Goal: Transaction & Acquisition: Purchase product/service

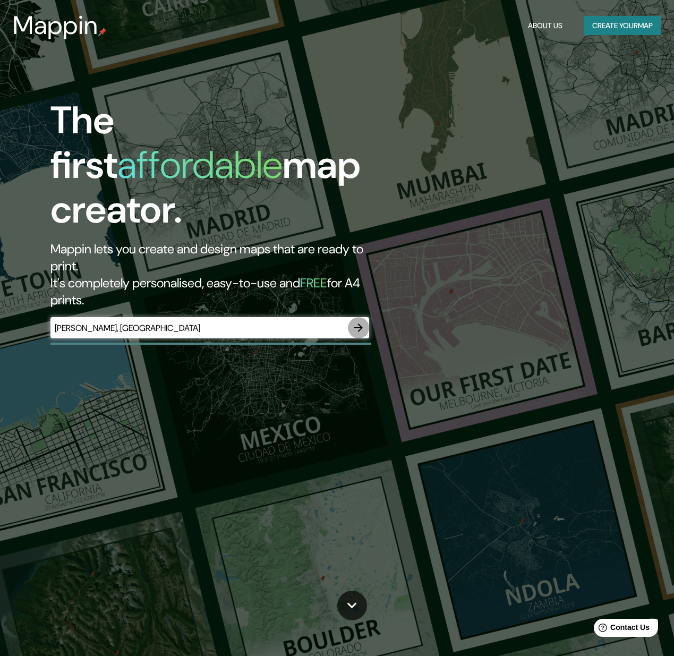
click at [359, 323] on icon "button" at bounding box center [358, 327] width 8 height 8
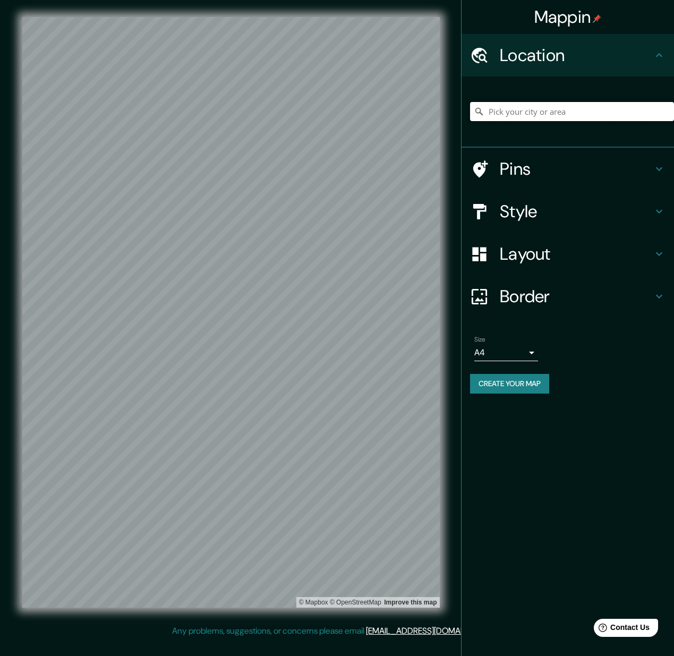
click at [557, 113] on input "Pick your city or area" at bounding box center [572, 111] width 204 height 19
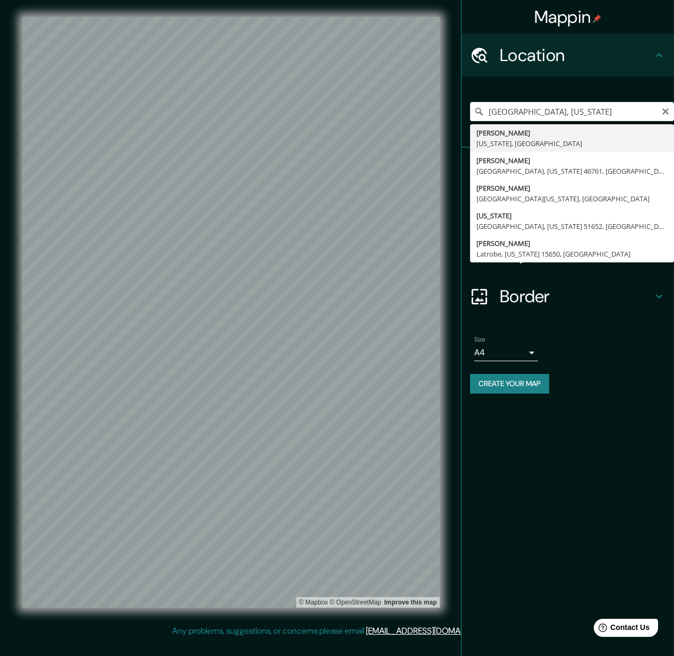
type input "[GEOGRAPHIC_DATA], [US_STATE], [GEOGRAPHIC_DATA]"
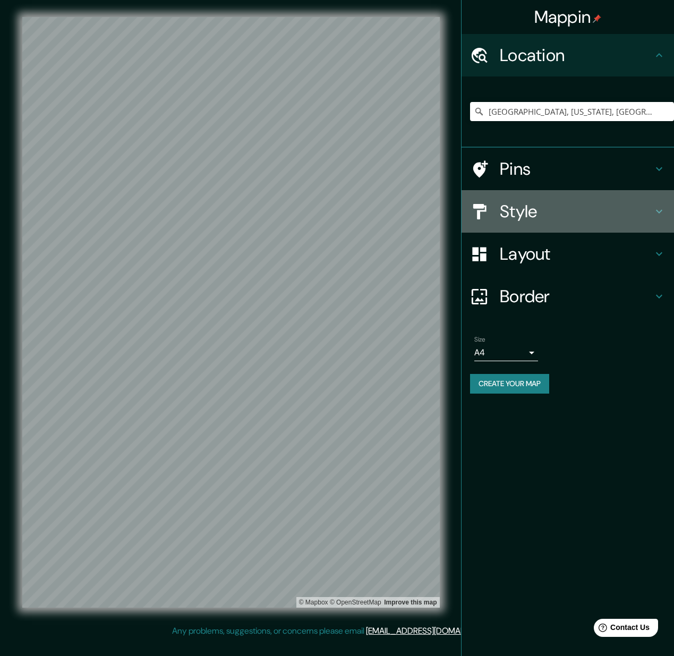
click at [528, 211] on h4 "Style" at bounding box center [576, 211] width 153 height 21
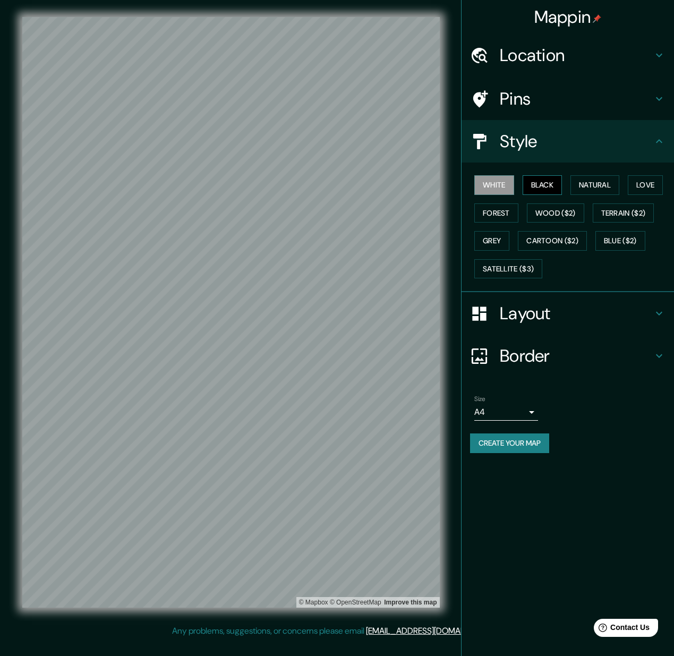
click at [538, 192] on button "Black" at bounding box center [543, 185] width 40 height 20
click at [591, 189] on button "Natural" at bounding box center [594, 185] width 49 height 20
click at [652, 187] on button "Love" at bounding box center [645, 185] width 35 height 20
click at [552, 244] on button "Cartoon ($2)" at bounding box center [552, 241] width 69 height 20
click at [558, 216] on button "Wood ($2)" at bounding box center [555, 213] width 57 height 20
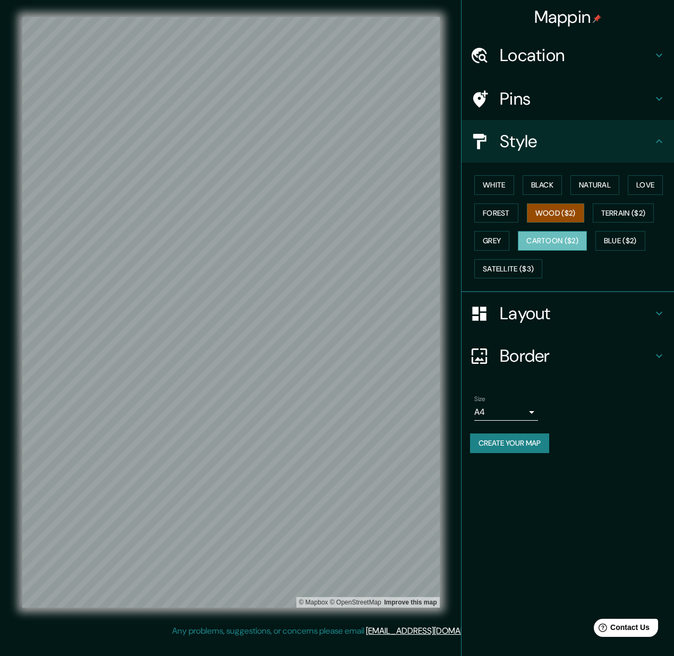
click at [555, 238] on button "Cartoon ($2)" at bounding box center [552, 241] width 69 height 20
click at [510, 216] on button "Forest" at bounding box center [496, 213] width 44 height 20
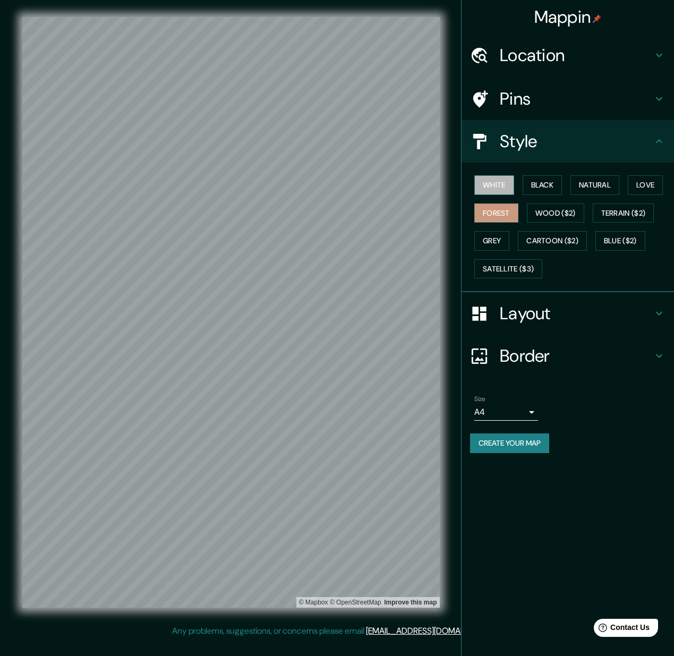
click at [503, 186] on button "White" at bounding box center [494, 185] width 40 height 20
click at [541, 310] on h4 "Layout" at bounding box center [576, 313] width 153 height 21
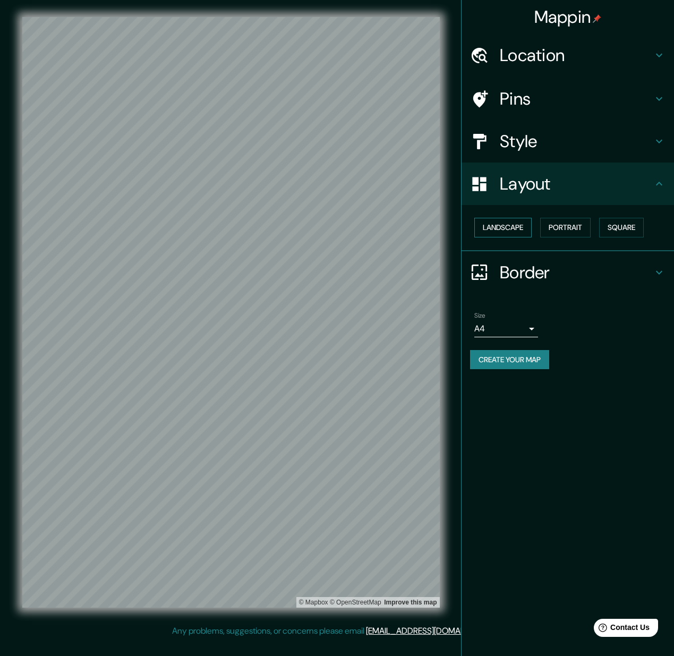
click at [510, 227] on button "Landscape" at bounding box center [502, 228] width 57 height 20
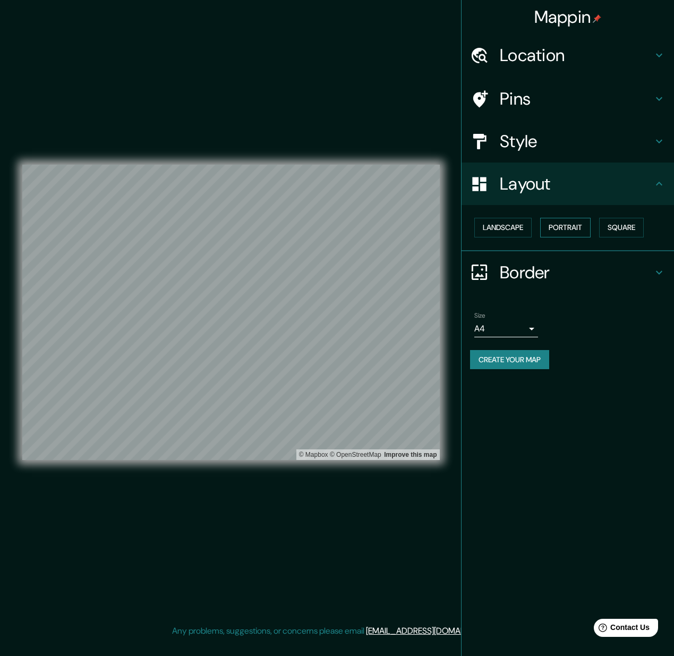
click at [567, 227] on button "Portrait" at bounding box center [565, 228] width 50 height 20
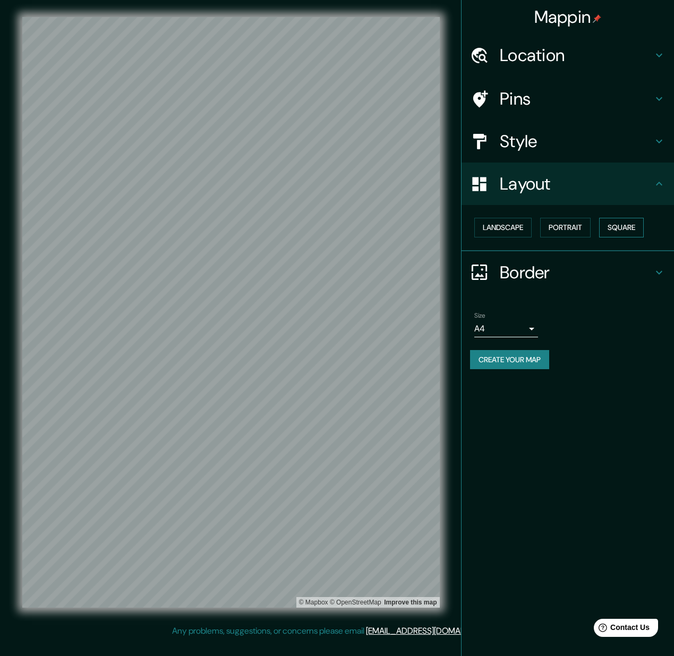
click at [616, 226] on button "Square" at bounding box center [621, 228] width 45 height 20
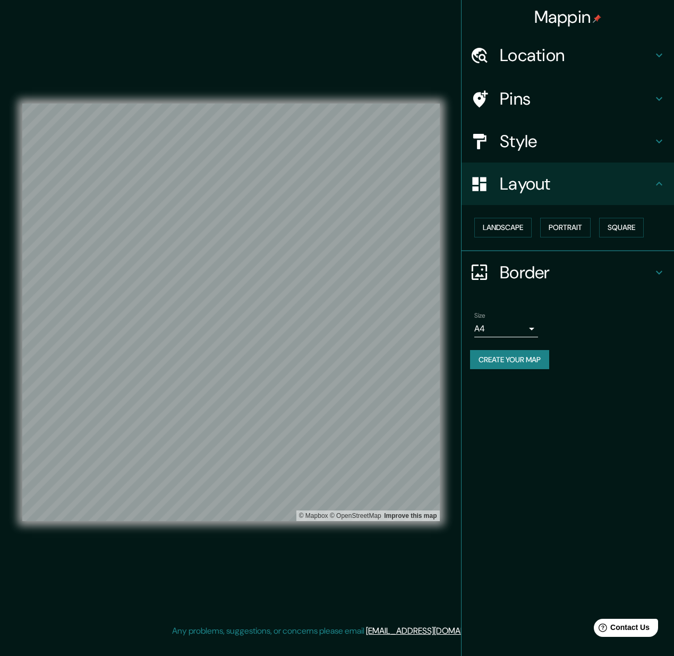
click at [505, 271] on h4 "Border" at bounding box center [576, 272] width 153 height 21
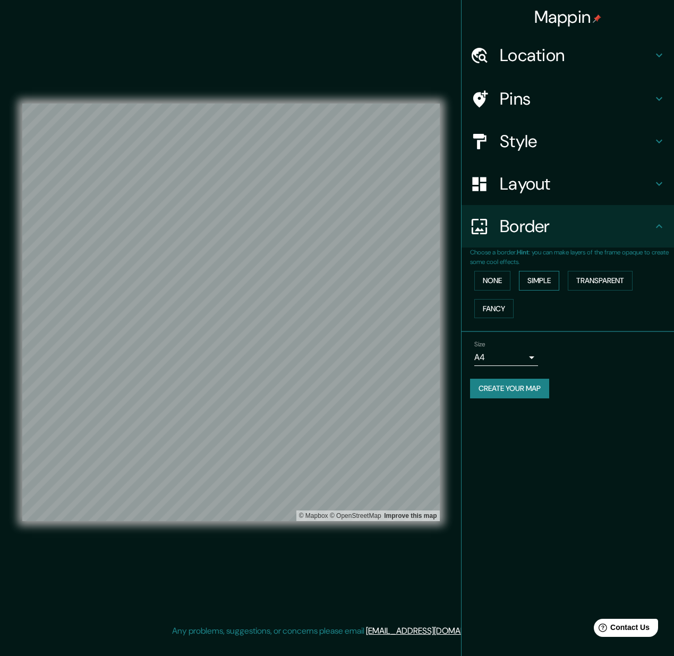
click at [537, 280] on button "Simple" at bounding box center [539, 281] width 40 height 20
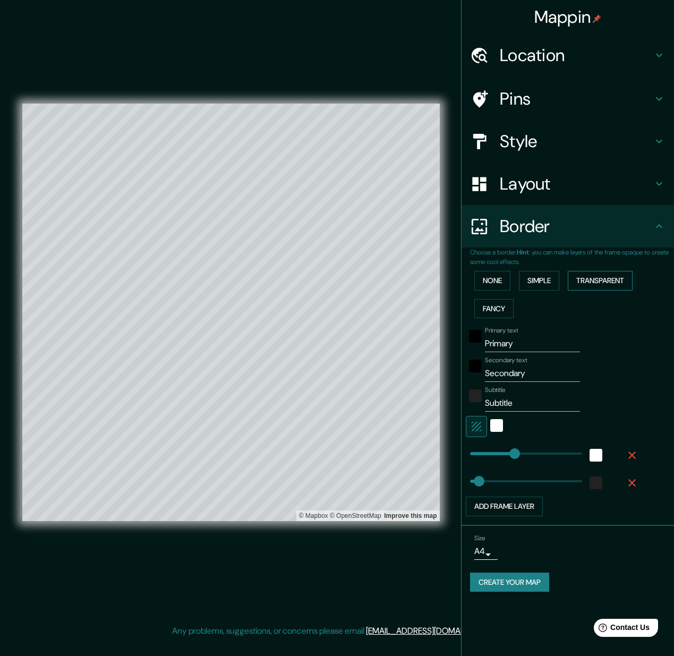
click at [580, 280] on button "Transparent" at bounding box center [600, 281] width 65 height 20
click at [507, 306] on button "Fancy" at bounding box center [493, 309] width 39 height 20
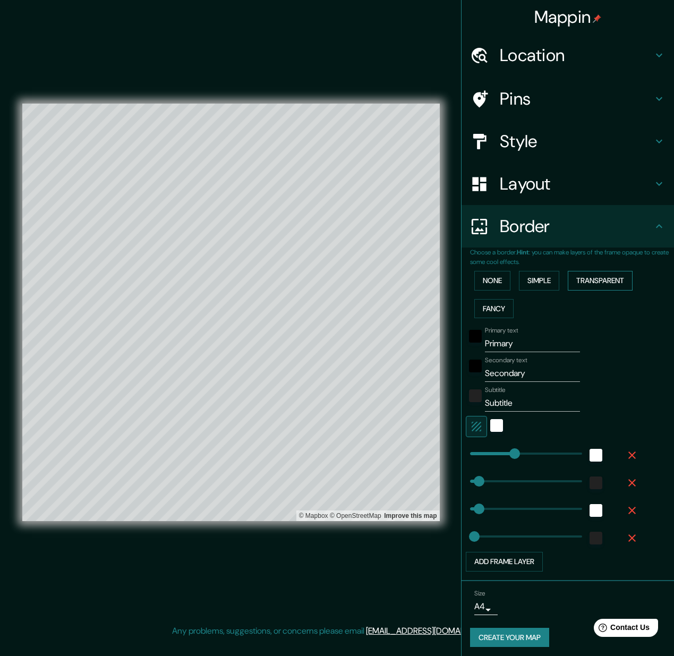
click at [609, 285] on button "Transparent" at bounding box center [600, 281] width 65 height 20
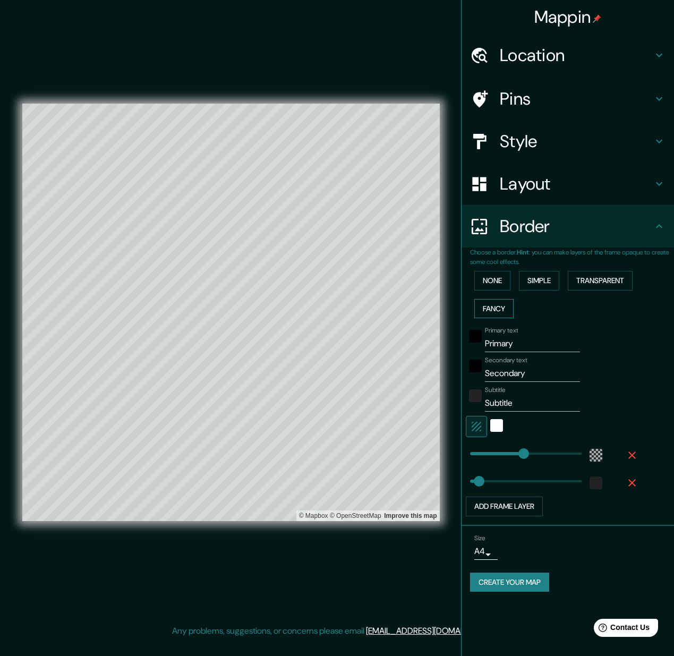
click at [505, 312] on button "Fancy" at bounding box center [493, 309] width 39 height 20
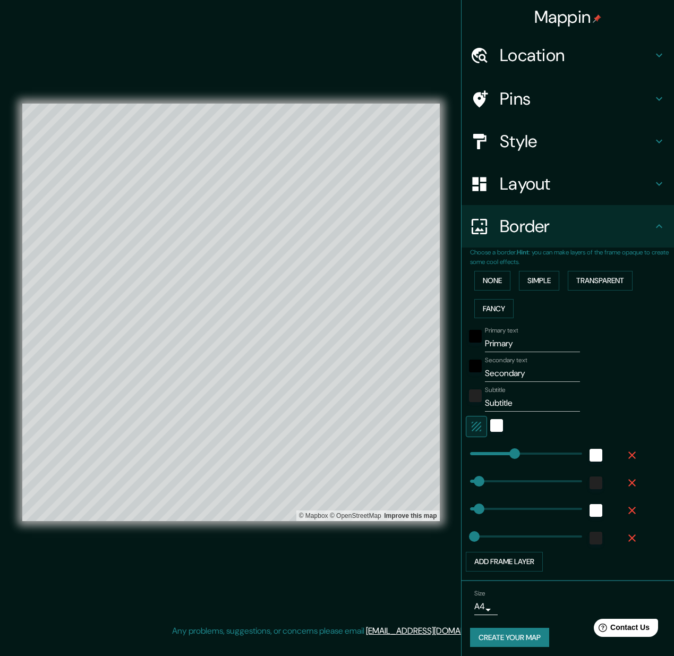
scroll to position [4, 0]
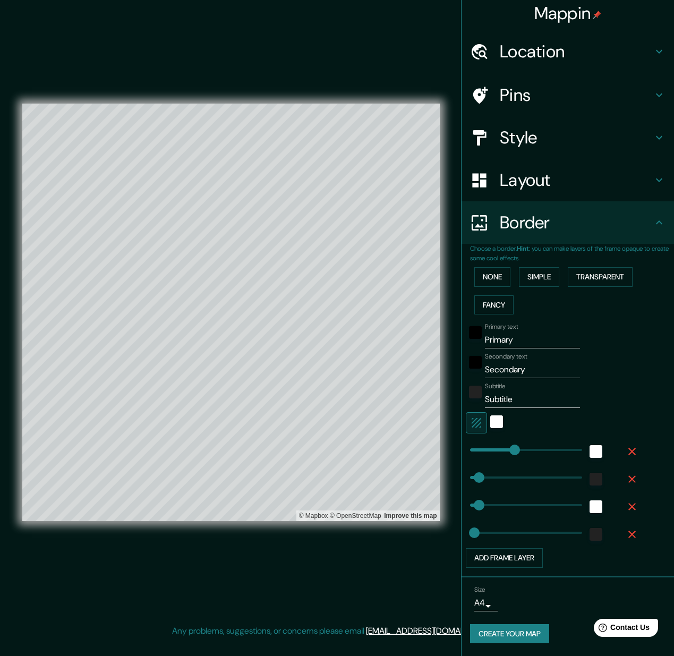
type input "314"
click at [531, 630] on button "Create your map" at bounding box center [509, 634] width 79 height 20
